Goal: Information Seeking & Learning: Find specific fact

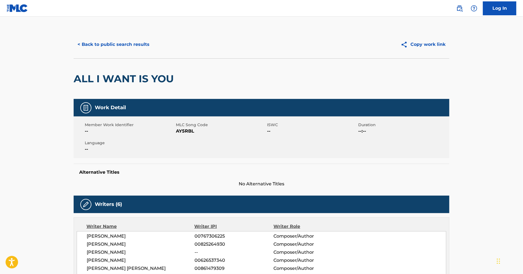
click at [107, 41] on button "< Back to public search results" at bounding box center [114, 45] width 80 height 14
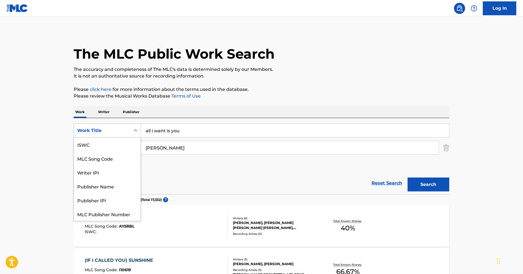
click at [131, 127] on div "Search Form" at bounding box center [136, 131] width 10 height 10
click at [109, 116] on p "Writer" at bounding box center [104, 112] width 15 height 12
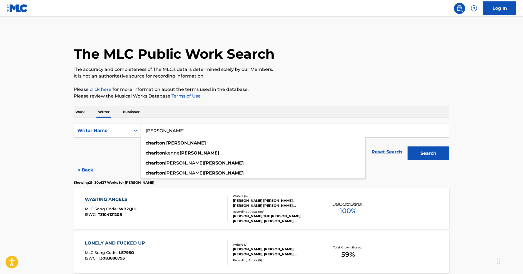
click at [170, 130] on input "[PERSON_NAME]" at bounding box center [295, 130] width 308 height 13
drag, startPoint x: 170, startPoint y: 130, endPoint x: 176, endPoint y: 130, distance: 5.9
click at [171, 130] on input "[PERSON_NAME]" at bounding box center [295, 130] width 308 height 13
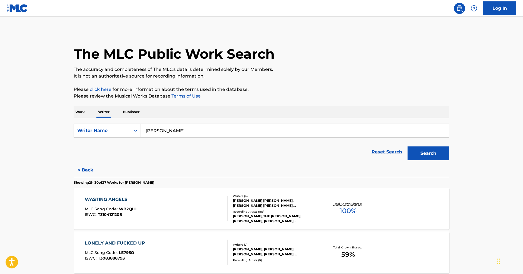
click at [408, 147] on button "Search" at bounding box center [429, 154] width 42 height 14
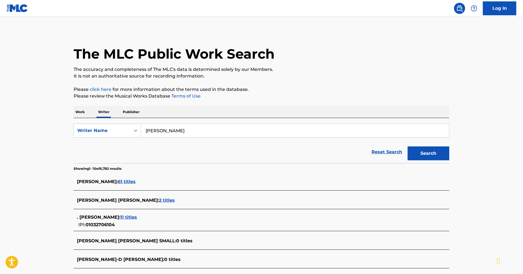
click at [190, 133] on input "[PERSON_NAME]" at bounding box center [295, 130] width 308 height 13
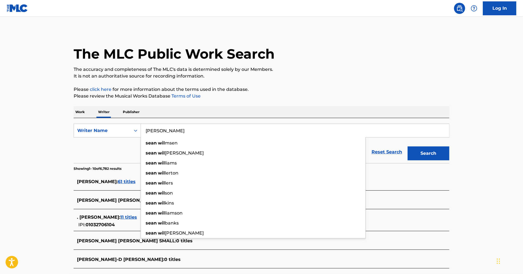
type input "[PERSON_NAME]"
click at [408, 147] on button "Search" at bounding box center [429, 154] width 42 height 14
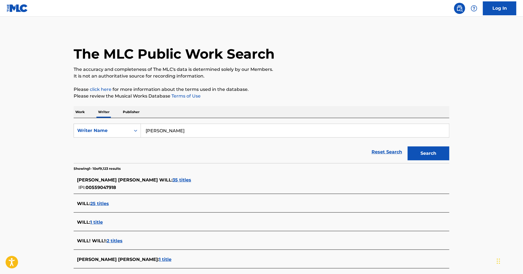
click at [173, 177] on span "35 titles" at bounding box center [182, 179] width 19 height 5
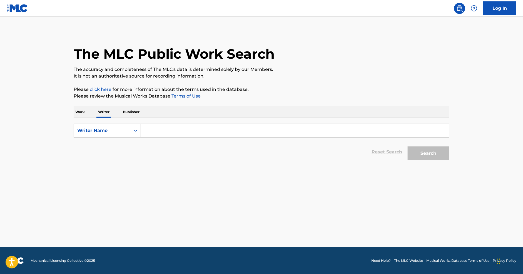
click at [155, 131] on input "Search Form" at bounding box center [295, 130] width 308 height 13
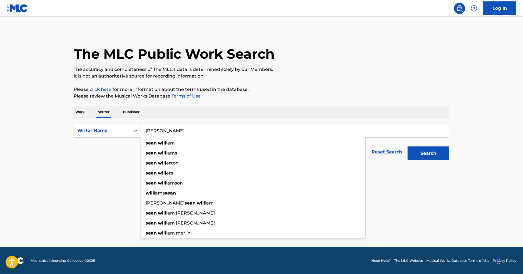
type input "[PERSON_NAME]"
click at [442, 154] on button "Search" at bounding box center [429, 154] width 42 height 14
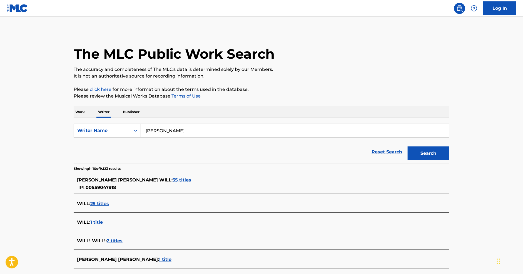
click at [173, 180] on span "35 titles" at bounding box center [182, 179] width 19 height 5
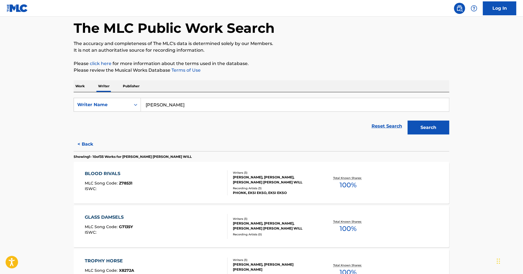
scroll to position [104, 0]
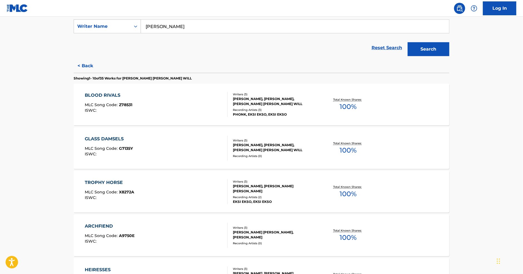
click at [202, 113] on div "BLOOD RIVALS MLC Song Code : Z78531 ISWC :" at bounding box center [156, 104] width 143 height 25
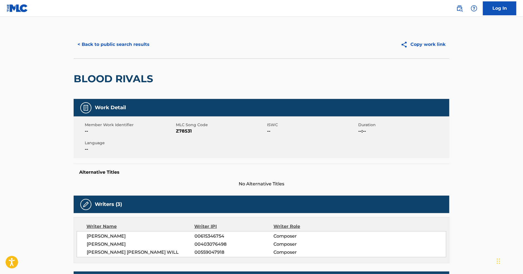
click at [128, 44] on button "< Back to public search results" at bounding box center [114, 45] width 80 height 14
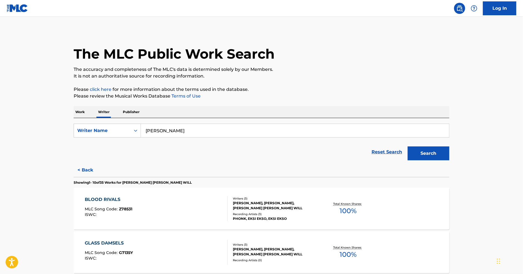
click at [438, 155] on button "Search" at bounding box center [429, 154] width 42 height 14
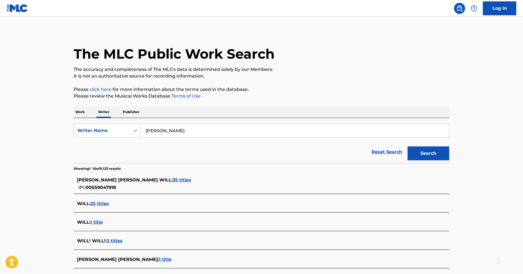
click at [173, 179] on span "35 titles" at bounding box center [182, 179] width 19 height 5
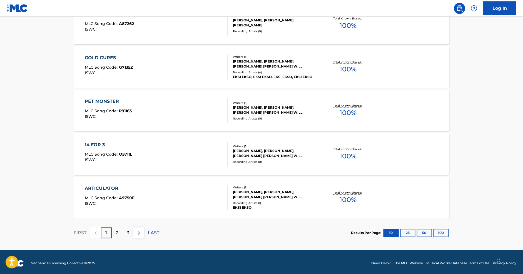
scroll to position [407, 0]
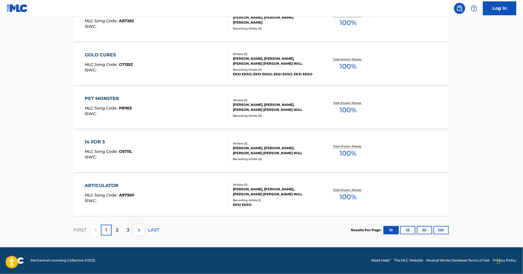
click at [124, 232] on div "3" at bounding box center [128, 230] width 11 height 11
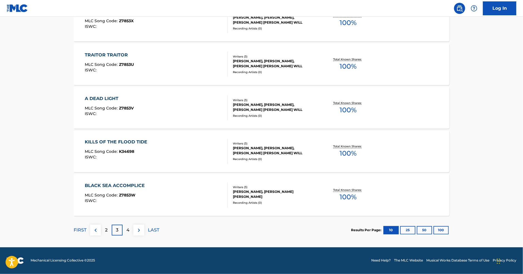
click at [126, 224] on div "FIRST 2 3 4 LAST" at bounding box center [117, 230] width 86 height 29
click at [127, 230] on p "4" at bounding box center [128, 230] width 3 height 7
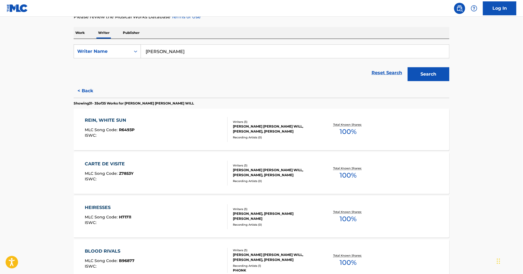
scroll to position [188, 0]
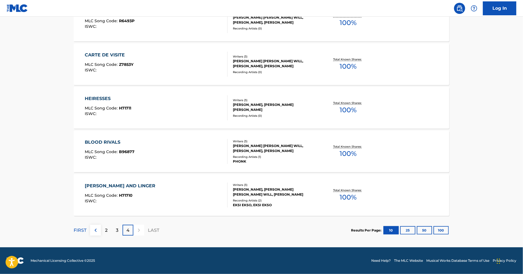
click at [108, 233] on div "2" at bounding box center [106, 230] width 11 height 11
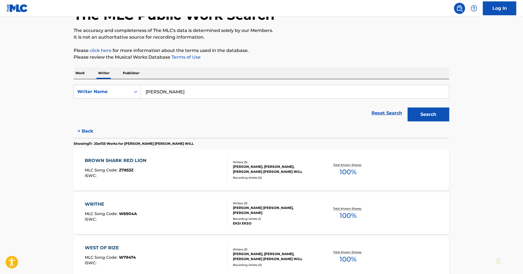
scroll to position [0, 0]
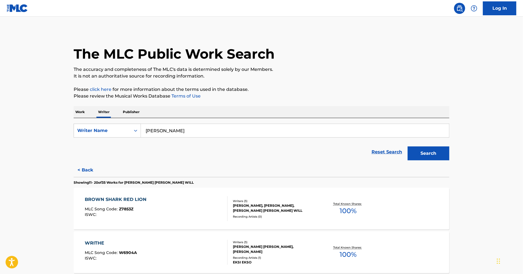
click at [82, 111] on p "Work" at bounding box center [80, 112] width 13 height 12
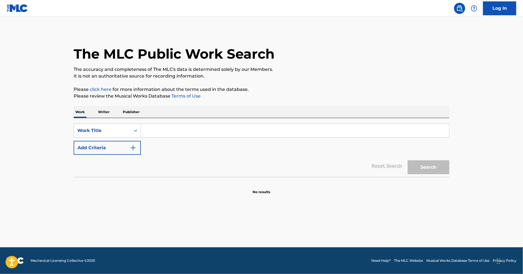
click at [159, 125] on input "Search Form" at bounding box center [295, 130] width 308 height 13
click at [162, 129] on input "Search Form" at bounding box center [295, 130] width 308 height 13
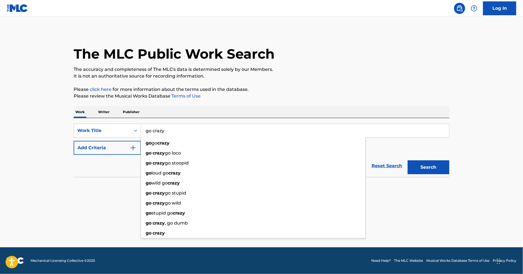
type input "go crazy"
click at [77, 145] on button "Add Criteria" at bounding box center [107, 148] width 67 height 14
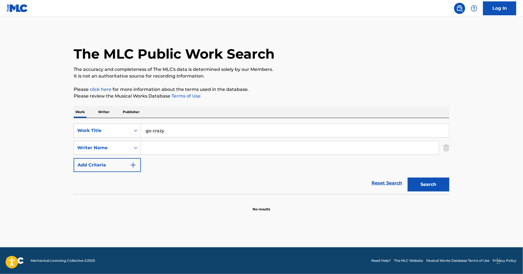
click at [153, 145] on input "Search Form" at bounding box center [290, 147] width 298 height 13
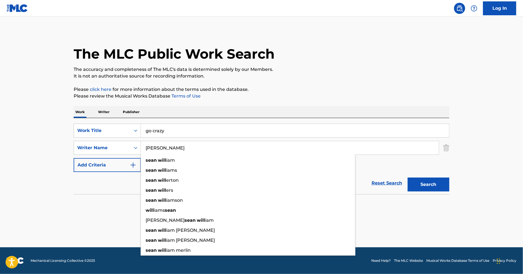
type input "[PERSON_NAME]"
click at [408, 178] on button "Search" at bounding box center [429, 185] width 42 height 14
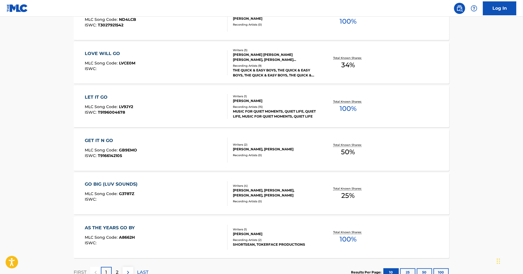
scroll to position [424, 0]
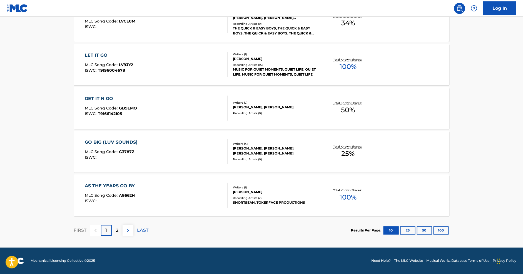
click at [119, 230] on div "2" at bounding box center [117, 230] width 11 height 11
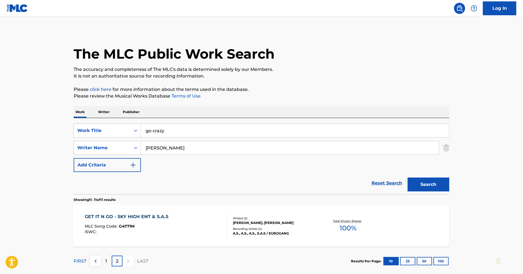
scroll to position [31, 0]
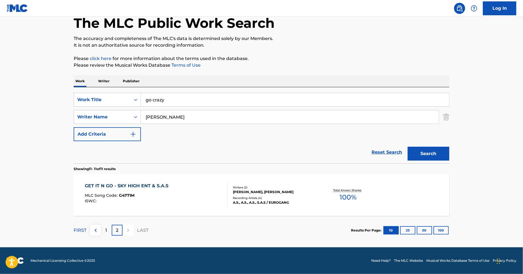
click at [106, 231] on p "1" at bounding box center [107, 230] width 2 height 7
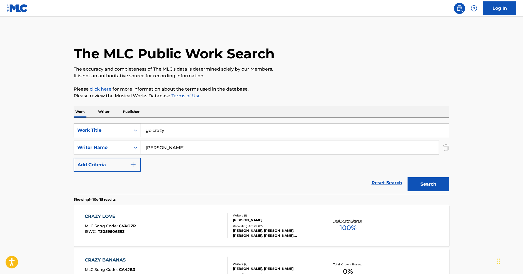
scroll to position [0, 0]
